Goal: Task Accomplishment & Management: Manage account settings

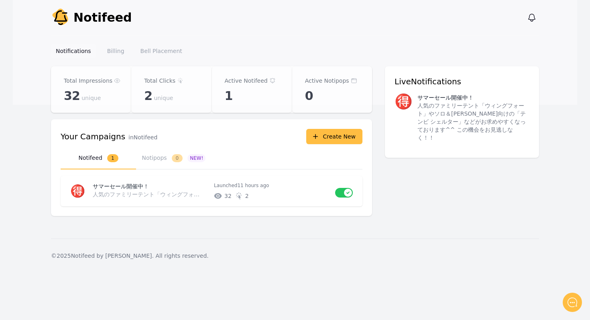
click at [61, 53] on link "Notifications" at bounding box center [73, 51] width 45 height 14
click at [157, 51] on link "Bell Placement" at bounding box center [161, 51] width 51 height 14
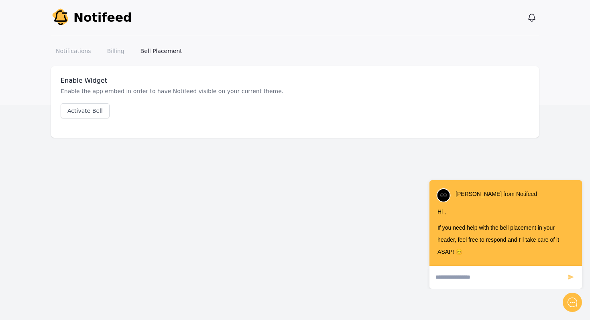
click at [209, 221] on div "Notify Notifeed View notifications Open main menu Notifications Billing Bell Pl…" at bounding box center [295, 160] width 590 height 320
click at [71, 49] on link "Notifications" at bounding box center [73, 51] width 45 height 14
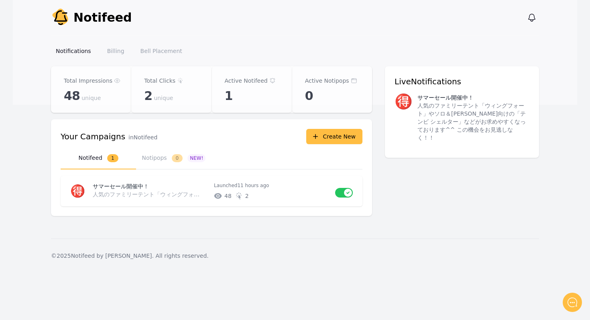
click at [300, 254] on div "© 2025 Notifeed by Criffel. All rights reserved." at bounding box center [295, 255] width 488 height 34
click at [177, 140] on div "Your Campaigns in Notifeed Create New" at bounding box center [212, 136] width 302 height 15
click at [163, 53] on link "Bell Placement" at bounding box center [161, 51] width 51 height 14
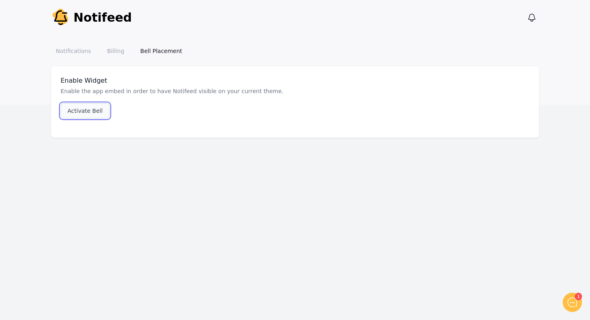
click at [85, 109] on link "Activate Bell" at bounding box center [85, 110] width 49 height 15
click at [532, 18] on icon "button" at bounding box center [532, 18] width 10 height 10
click at [255, 17] on div "No new notifications from Notifeed team!" at bounding box center [299, 19] width 116 height 17
click at [110, 16] on span "Notifeed" at bounding box center [102, 17] width 59 height 14
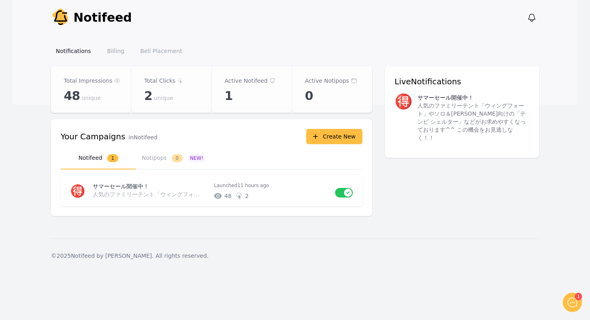
click at [421, 124] on p "人気のファミリーテント「ウィングフォート」やソロ＆[PERSON_NAME]向けの「テンビ シェルター」などがお求めやすくなっております^^ この機会をお見逃…" at bounding box center [473, 121] width 112 height 40
click at [235, 92] on p "1" at bounding box center [252, 96] width 54 height 14
click at [78, 82] on p "Total Impressions" at bounding box center [88, 81] width 49 height 10
click at [61, 52] on link "Notifications" at bounding box center [73, 51] width 45 height 14
